Goal: Information Seeking & Learning: Find contact information

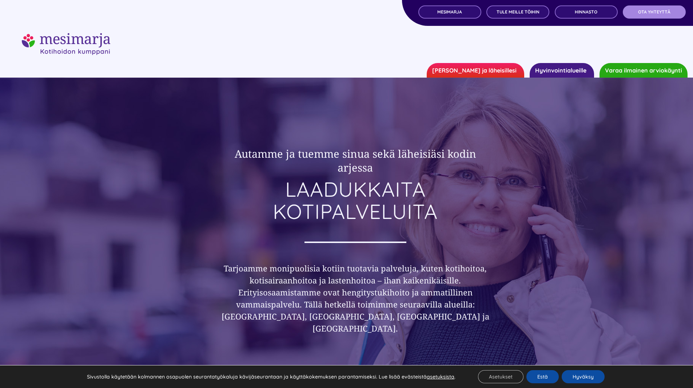
click at [645, 15] on link "OTA YHTEYTTÄ" at bounding box center [654, 11] width 63 height 13
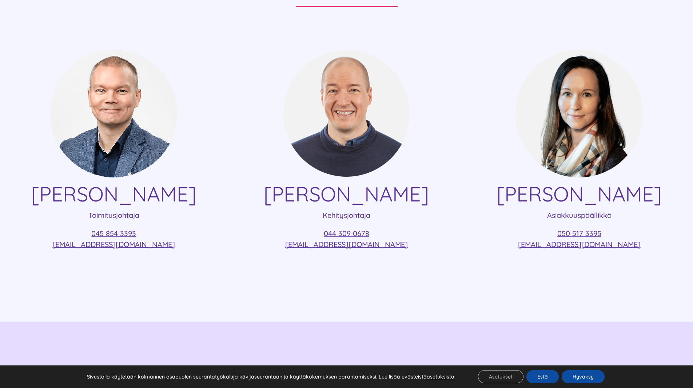
scroll to position [146, 0]
drag, startPoint x: 177, startPoint y: 246, endPoint x: 58, endPoint y: 246, distance: 119.0
click at [58, 246] on p "045 854 3393 [EMAIL_ADDRESS][DOMAIN_NAME]" at bounding box center [114, 239] width 206 height 22
copy link "[EMAIL_ADDRESS][DOMAIN_NAME]"
